Goal: Task Accomplishment & Management: Manage account settings

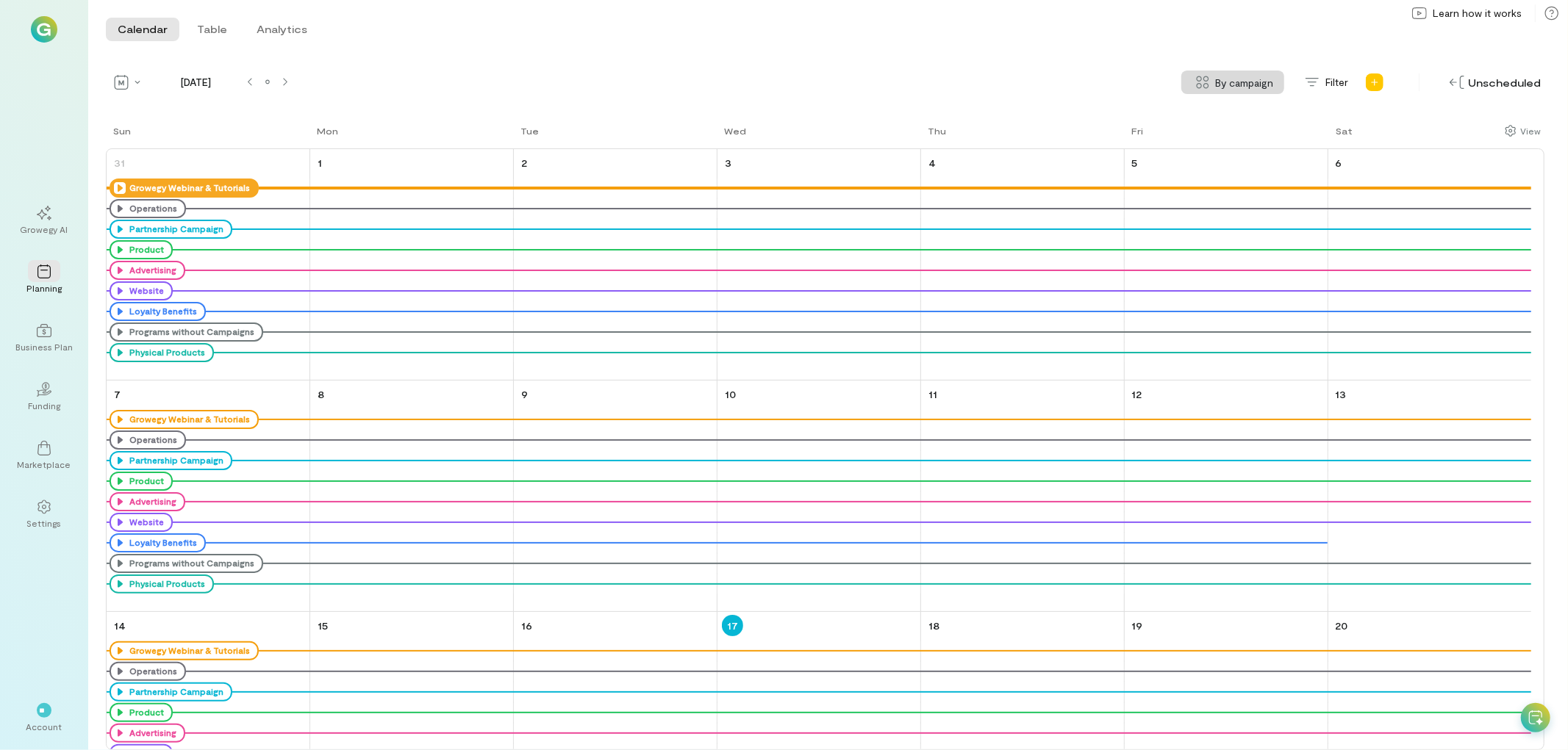
click at [119, 182] on icon at bounding box center [120, 188] width 12 height 12
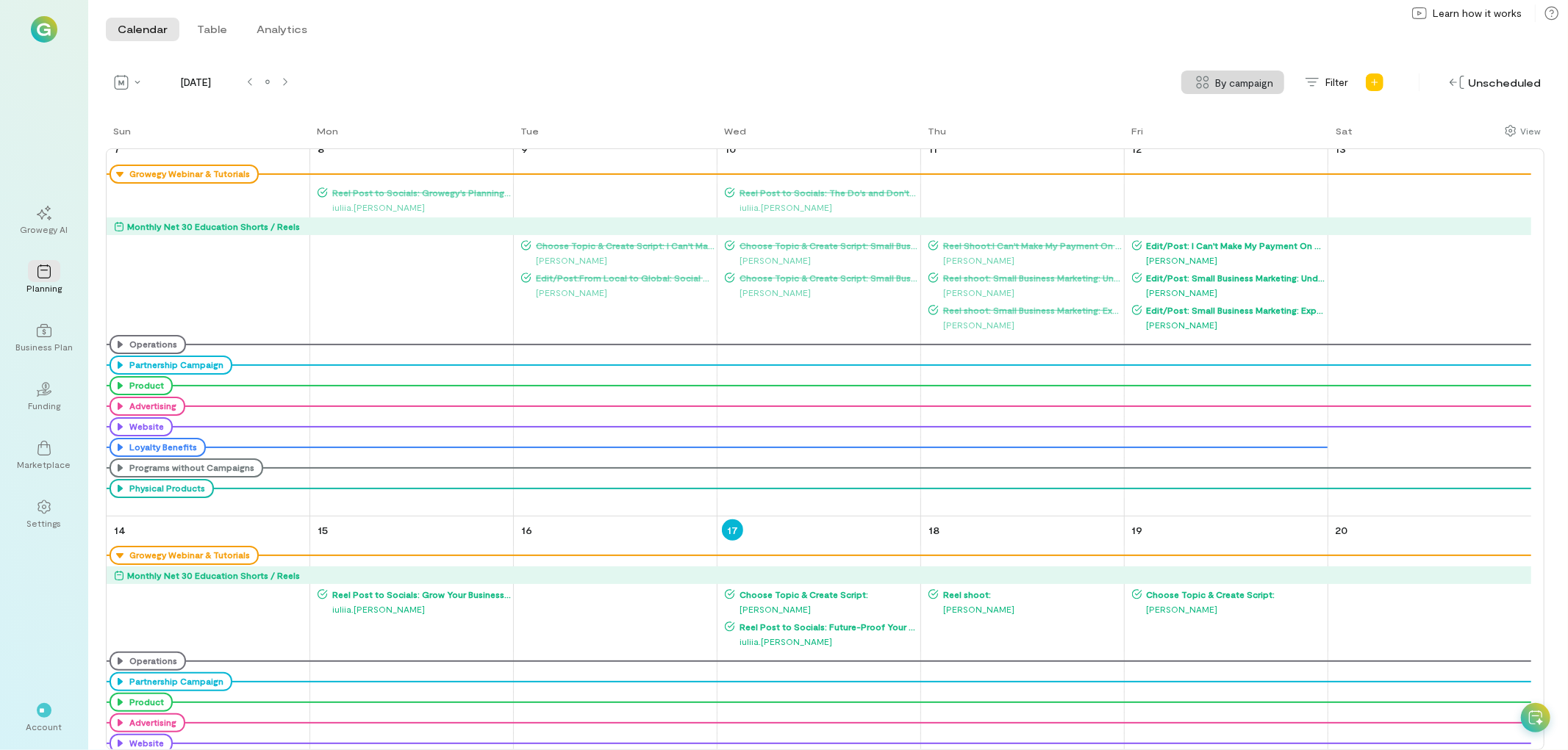
scroll to position [408, 0]
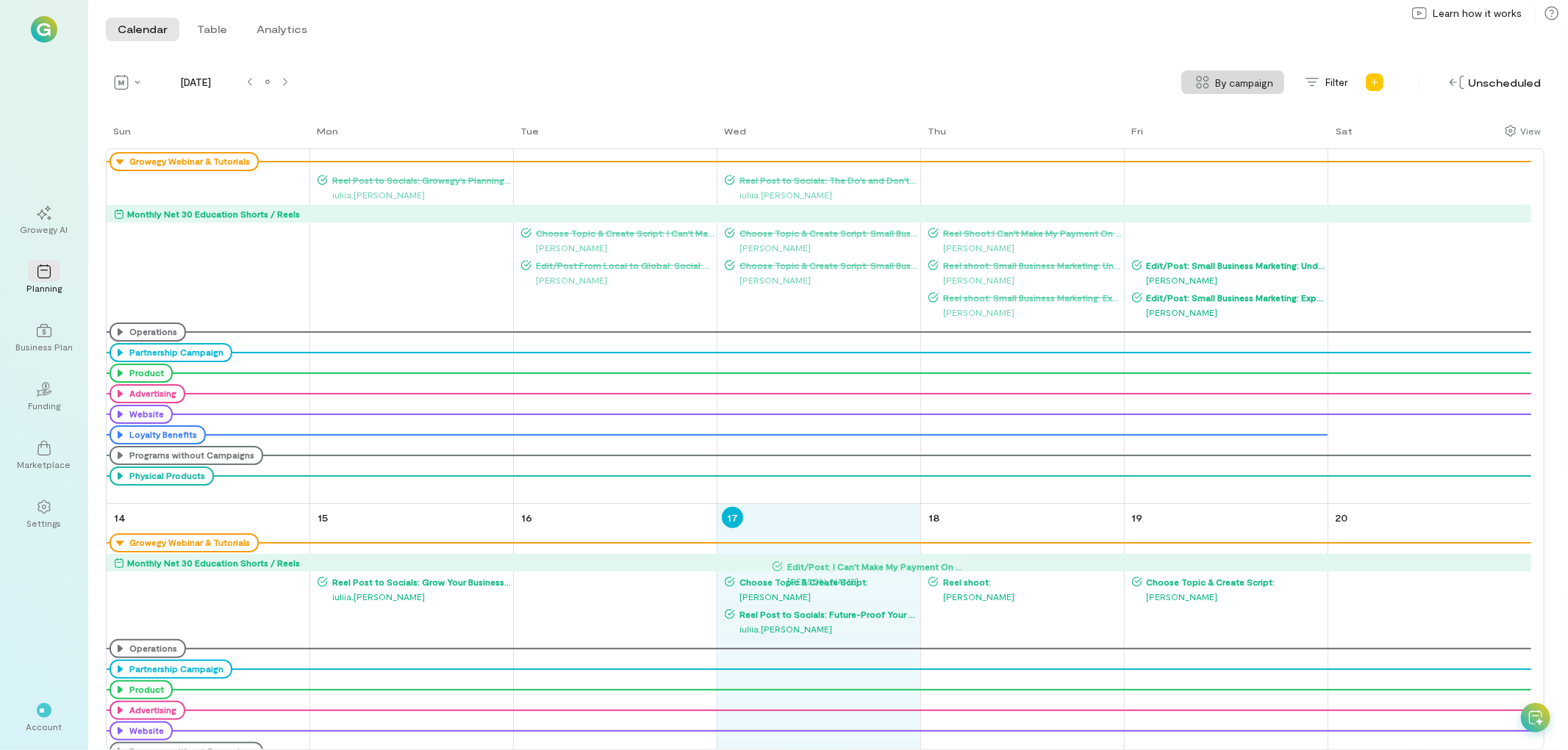
drag, startPoint x: 1170, startPoint y: 224, endPoint x: 808, endPoint y: 559, distance: 493.2
click at [810, 559] on tbody "31 Growegy Webinar & Tutorials Net 30 Education Shorts / Reels Operations Partn…" at bounding box center [819, 641] width 1425 height 1799
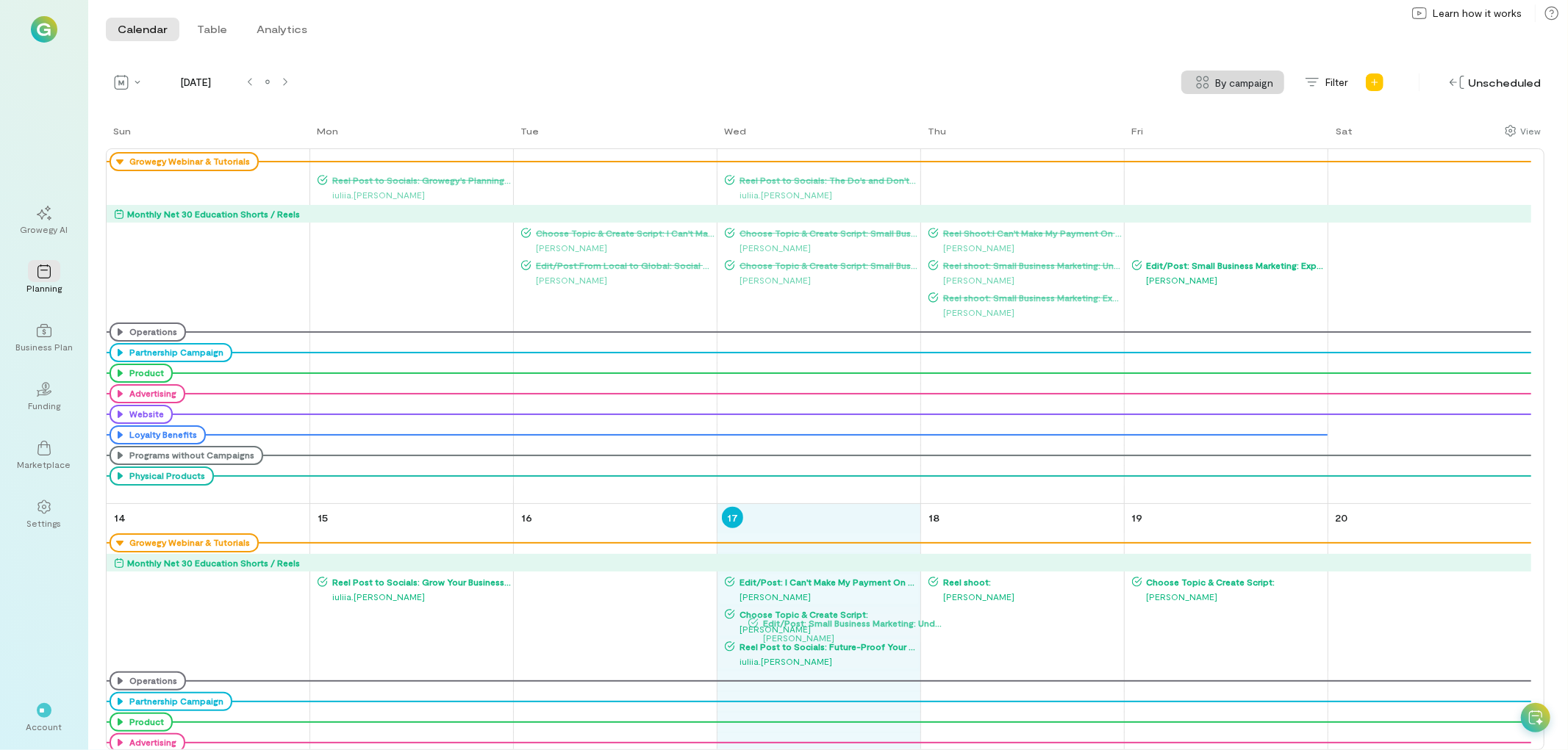
drag, startPoint x: 1235, startPoint y: 232, endPoint x: 851, endPoint y: 609, distance: 538.1
click at [848, 615] on div "Sun Mon Tue Wed Thu Fri Sat 31 Growegy Webinar & Tutorials Net 30 Education Sho…" at bounding box center [825, 436] width 1439 height 627
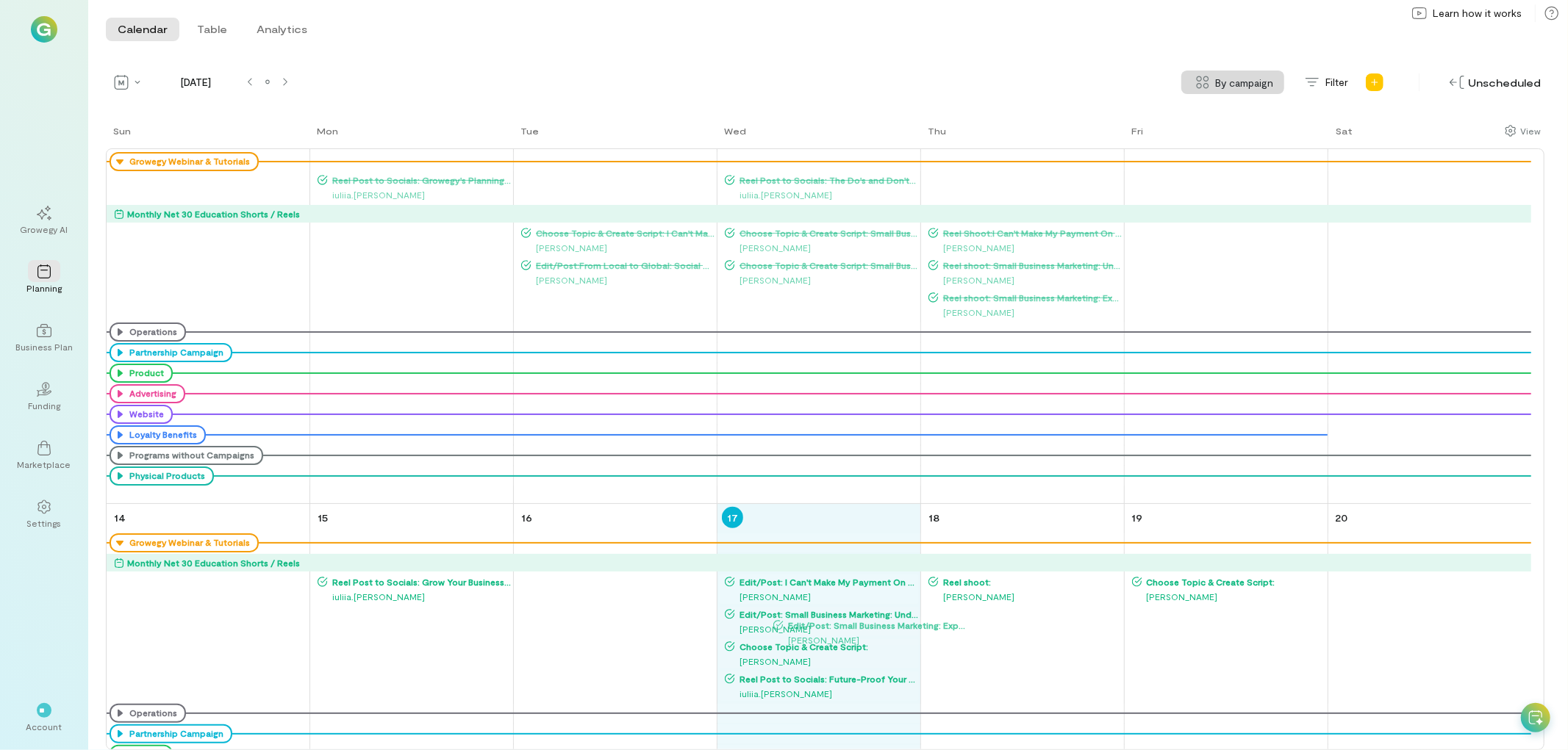
drag, startPoint x: 1239, startPoint y: 236, endPoint x: 862, endPoint y: 641, distance: 553.3
click at [862, 641] on div "Sun Mon Tue Wed Thu Fri Sat 31 Growegy Webinar & Tutorials Net 30 Education Sho…" at bounding box center [825, 436] width 1439 height 627
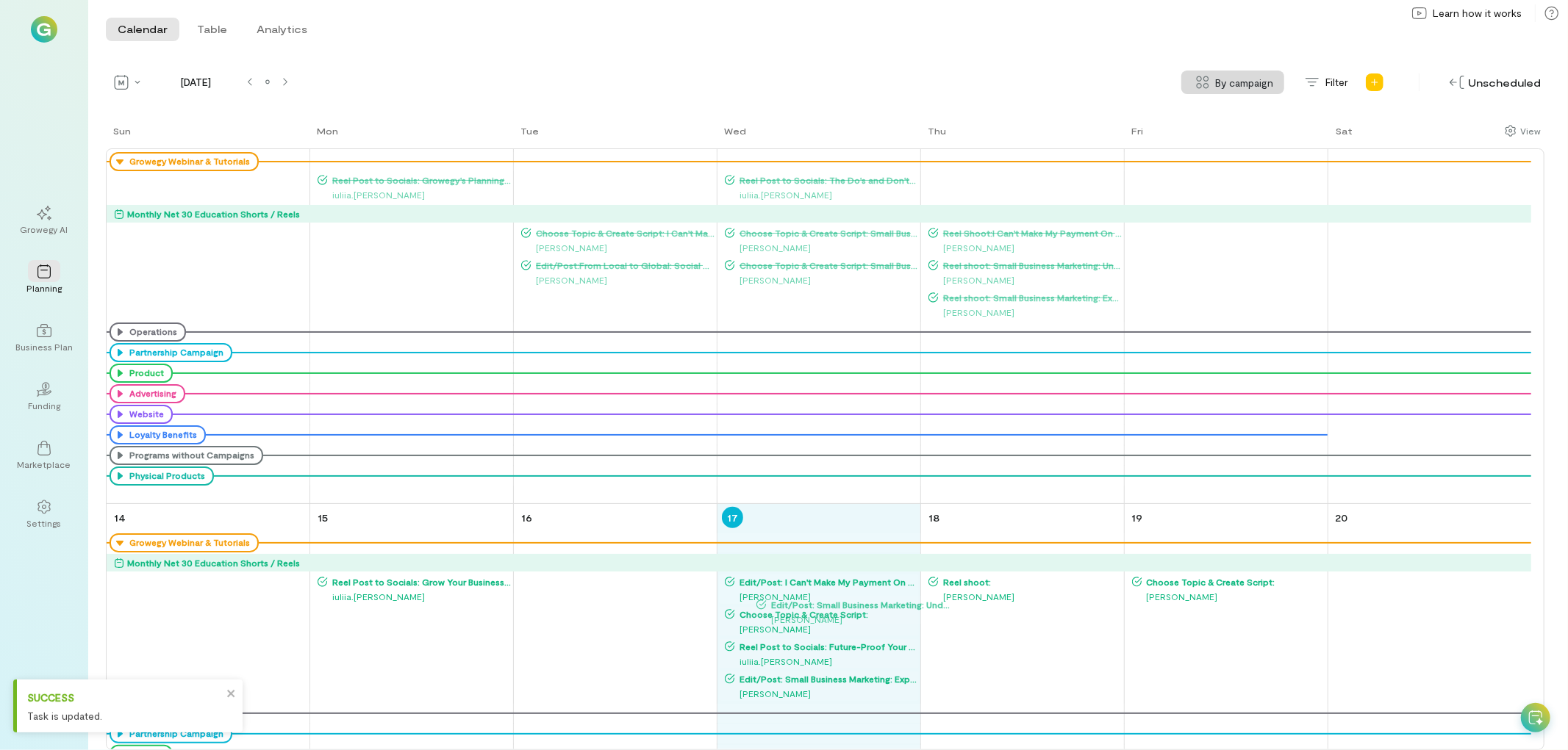
drag, startPoint x: 1194, startPoint y: 230, endPoint x: 818, endPoint y: 600, distance: 527.5
click at [818, 600] on div "Sun Mon Tue Wed Thu Fri Sat 31 Growegy Webinar & Tutorials Net 30 Education Sho…" at bounding box center [825, 436] width 1439 height 627
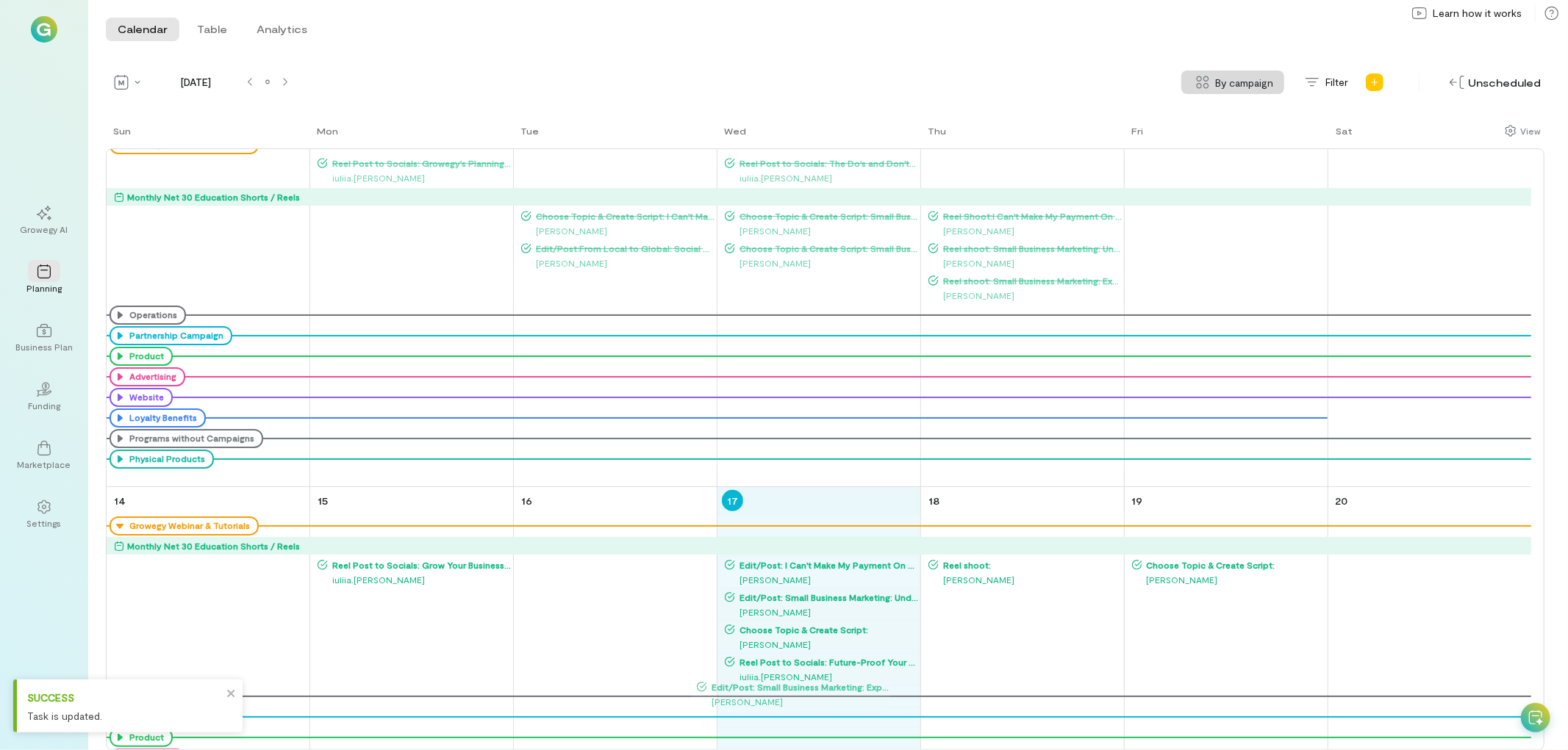
scroll to position [426, 0]
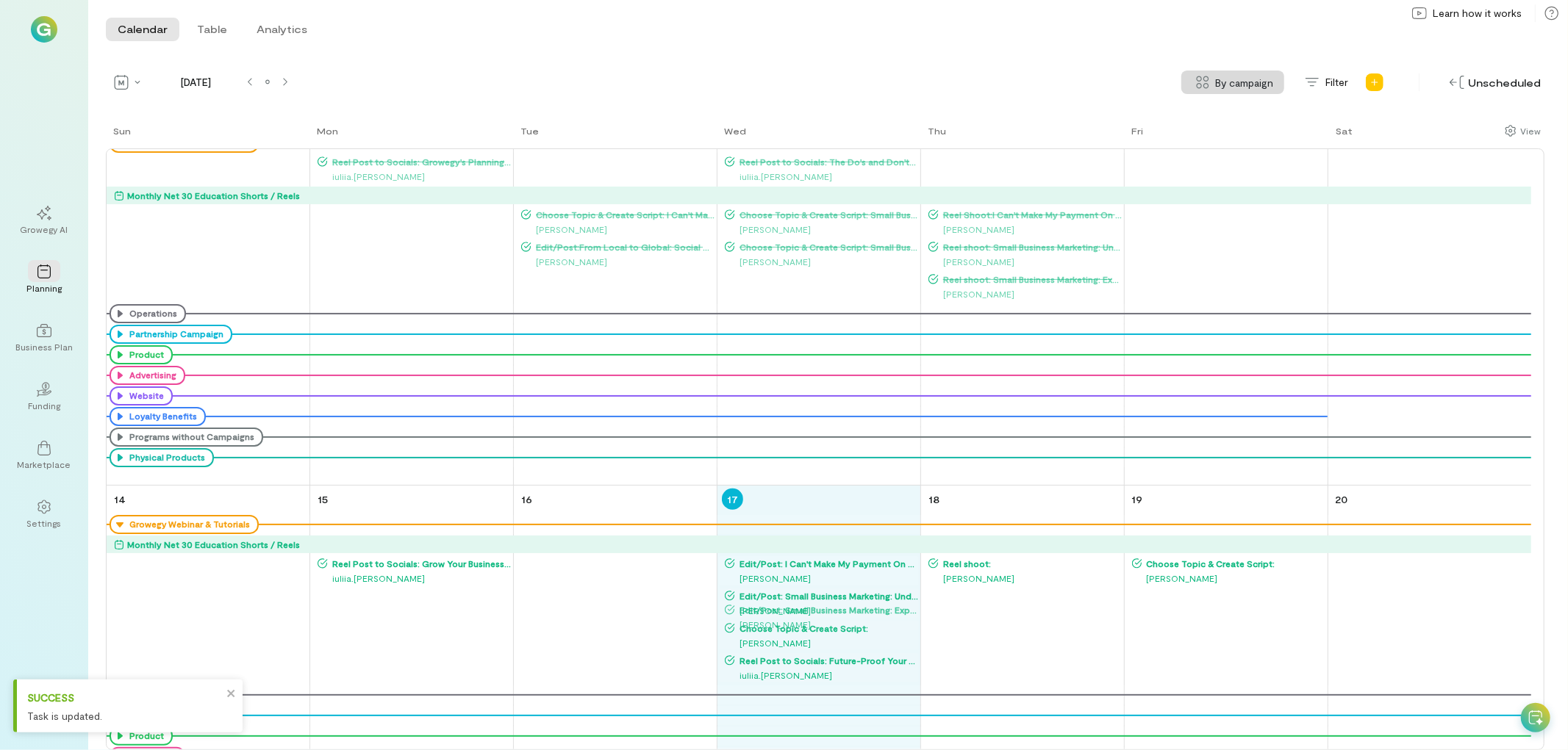
drag, startPoint x: 1211, startPoint y: 228, endPoint x: 803, endPoint y: 604, distance: 554.8
click at [803, 604] on div "Sun Mon Tue Wed Thu Fri Sat 31 Growegy Webinar & Tutorials Net 30 Education Sho…" at bounding box center [825, 436] width 1439 height 627
drag, startPoint x: 1215, startPoint y: 219, endPoint x: 827, endPoint y: 619, distance: 557.3
click at [827, 619] on div "Sun Mon Tue Wed Thu Fri Sat 31 Growegy Webinar & Tutorials Net 30 Education Sho…" at bounding box center [825, 436] width 1439 height 627
